Goal: Find specific page/section: Find specific page/section

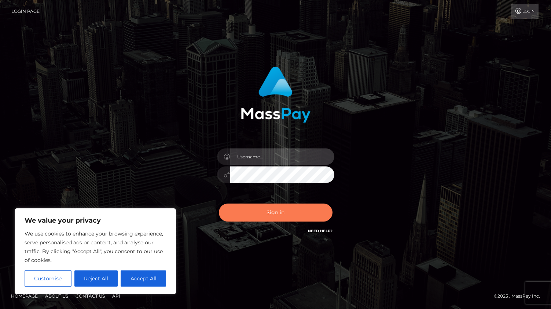
type input "rhai.club"
click at [274, 212] on button "Sign in" at bounding box center [276, 212] width 114 height 18
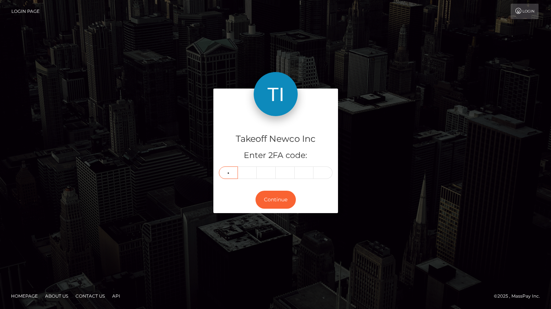
type input "9"
type input "6"
type input "7"
type input "8"
type input "9"
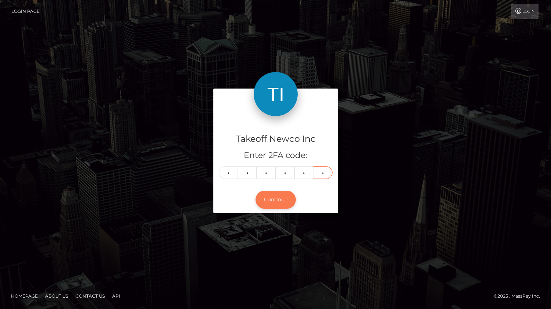
type input "9"
click at [289, 196] on button "Continue" at bounding box center [276, 199] width 40 height 18
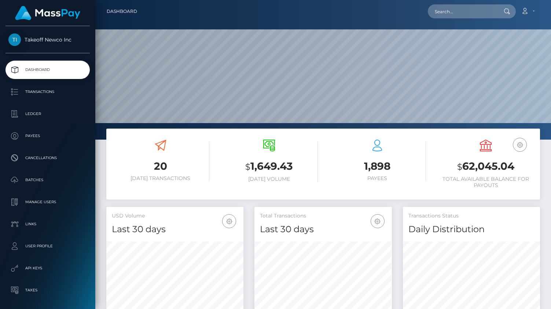
scroll to position [130, 137]
click at [41, 139] on p "Payees" at bounding box center [47, 135] width 79 height 11
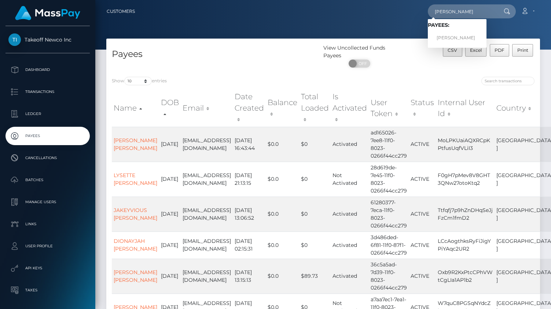
type input "[PERSON_NAME]"
click at [475, 37] on link "[PERSON_NAME]" at bounding box center [457, 38] width 59 height 14
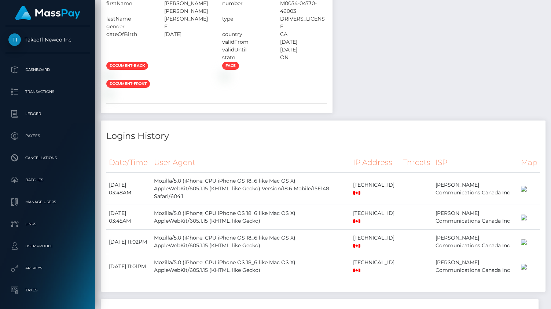
scroll to position [514, 0]
click at [213, 79] on div "document-back" at bounding box center [159, 70] width 116 height 18
